Goal: Information Seeking & Learning: Learn about a topic

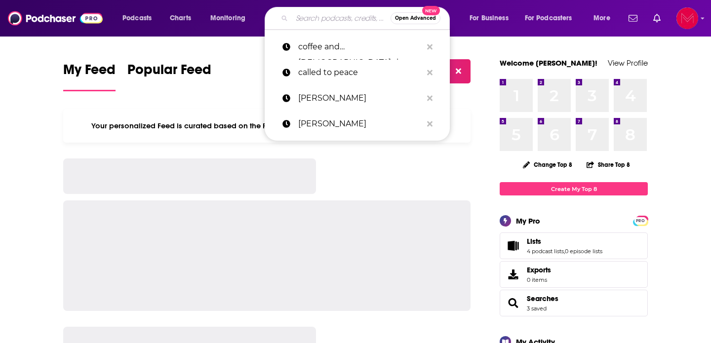
click at [312, 17] on input "Search podcasts, credits, & more..." at bounding box center [341, 18] width 99 height 16
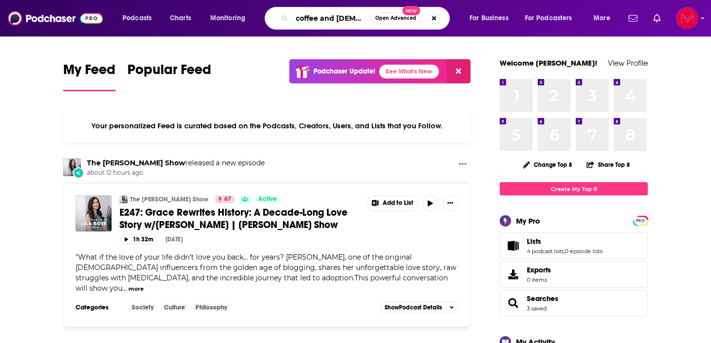
scroll to position [0, 7]
type input "coffee and [DEMOGRAPHIC_DATA] time"
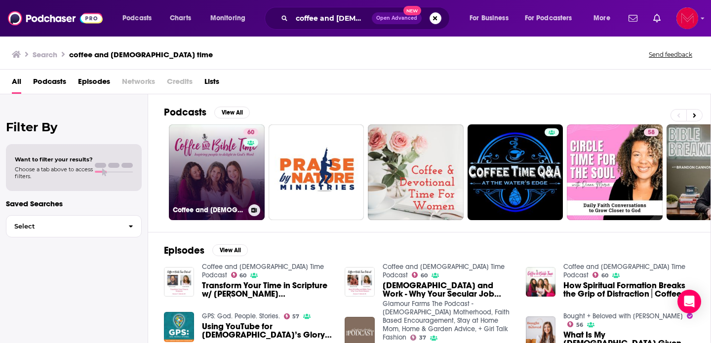
click at [225, 169] on link "60 Coffee and [DEMOGRAPHIC_DATA] Time Podcast" at bounding box center [217, 173] width 96 height 96
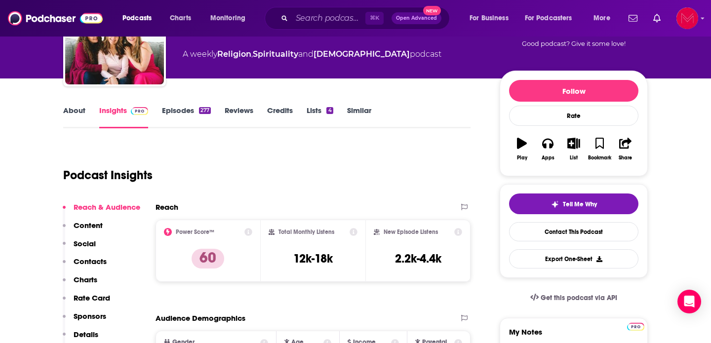
scroll to position [84, 0]
